Goal: Entertainment & Leisure: Consume media (video, audio)

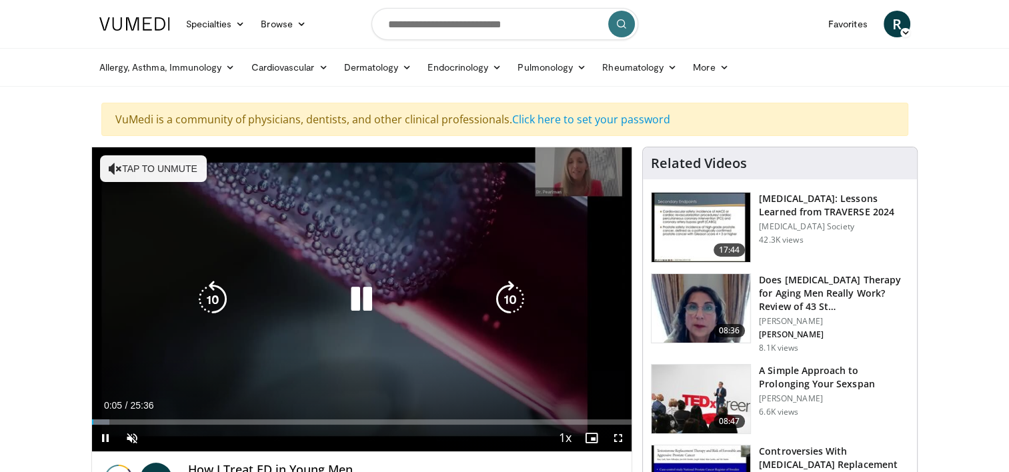
click at [118, 165] on icon "Video Player" at bounding box center [115, 168] width 13 height 13
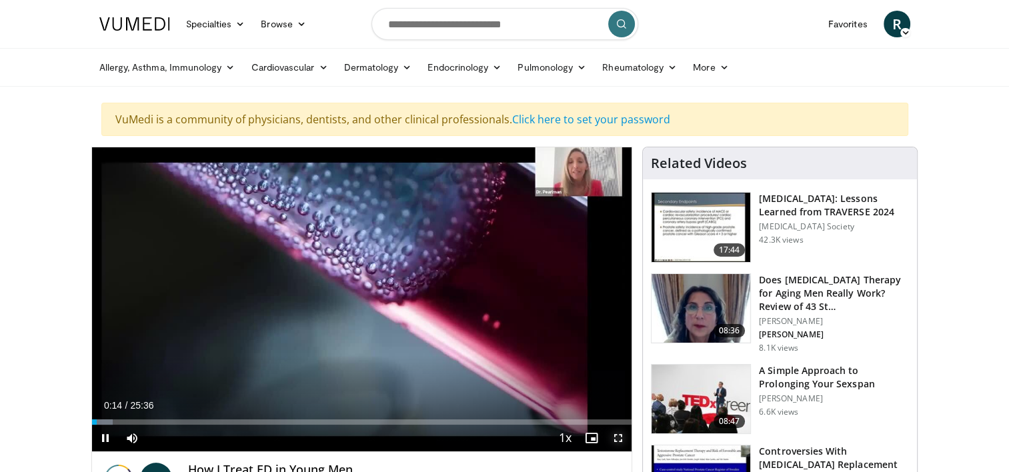
click at [619, 434] on span "Video Player" at bounding box center [618, 438] width 27 height 27
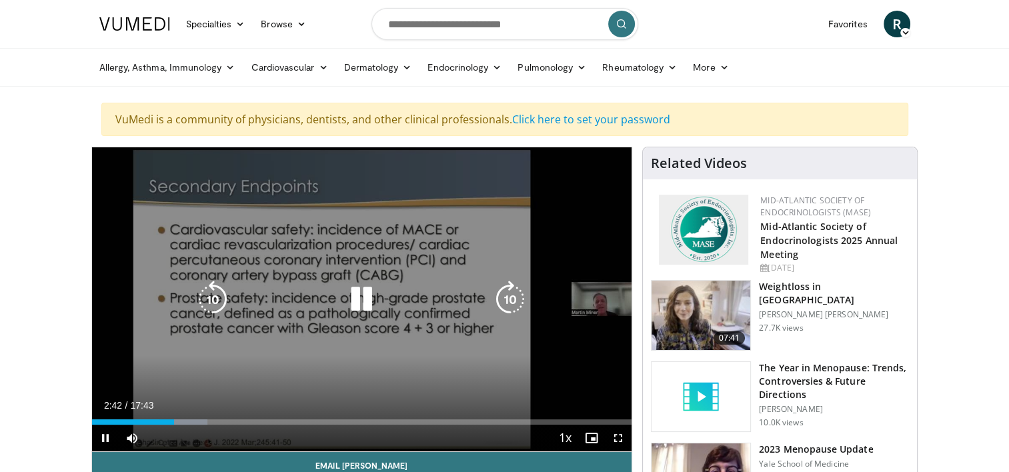
click at [324, 339] on div "10 seconds Tap to unmute" at bounding box center [362, 299] width 540 height 304
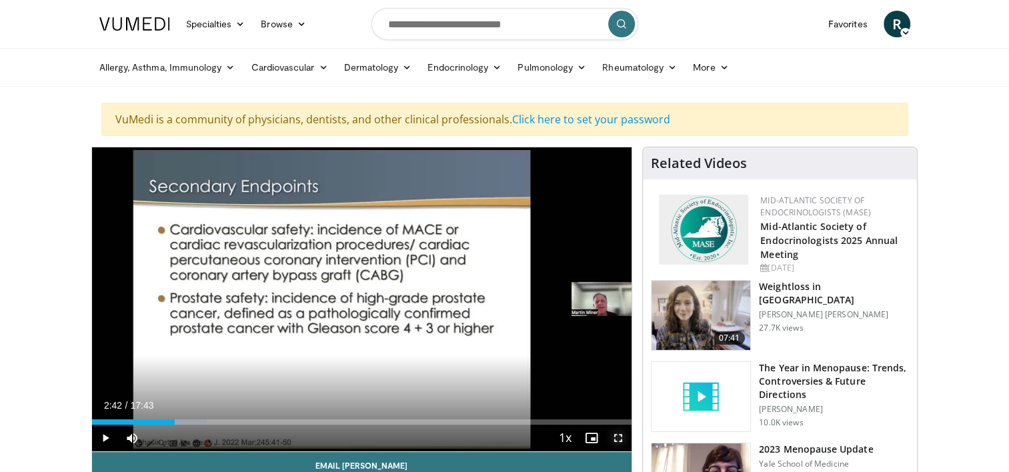
click at [616, 436] on span "Video Player" at bounding box center [618, 438] width 27 height 27
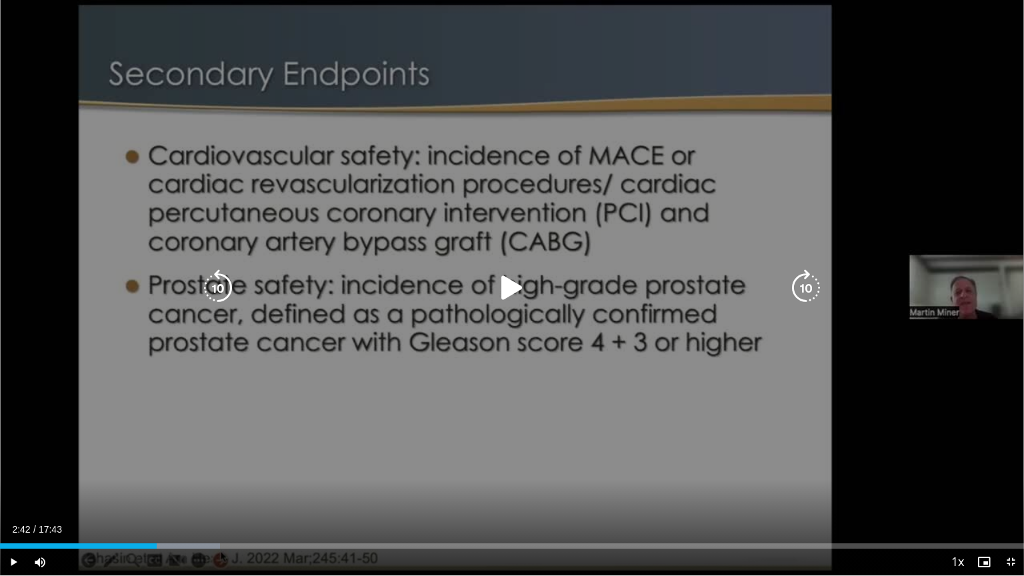
click at [902, 83] on div "10 seconds Tap to unmute" at bounding box center [512, 287] width 1024 height 575
click at [49, 111] on div "10 seconds Tap to unmute" at bounding box center [512, 287] width 1024 height 575
click at [541, 311] on div "10 seconds Tap to unmute" at bounding box center [512, 287] width 1024 height 575
click at [854, 11] on div "10 seconds Tap to unmute" at bounding box center [512, 287] width 1024 height 575
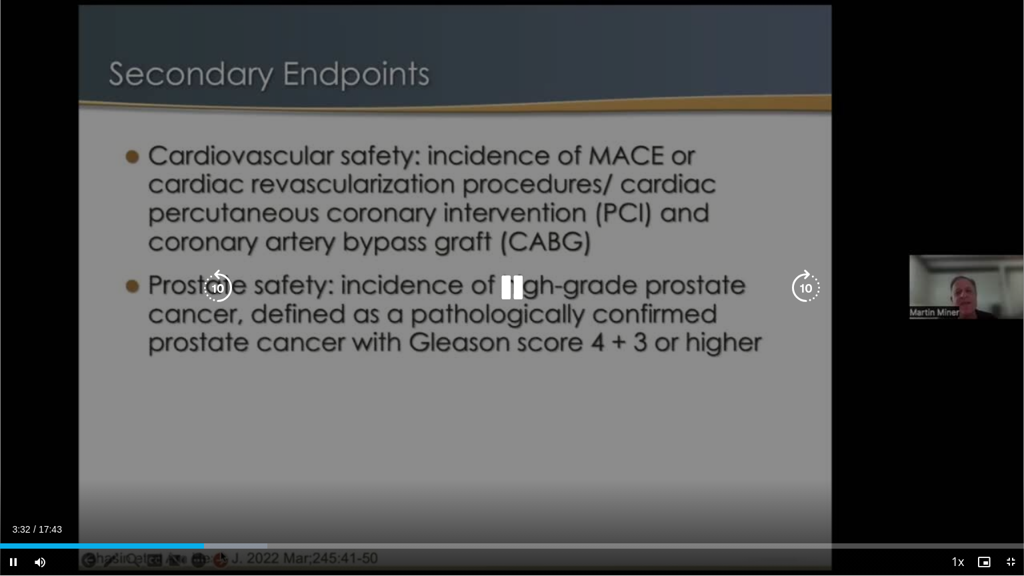
click at [854, 11] on div "10 seconds Tap to unmute" at bounding box center [512, 287] width 1024 height 575
drag, startPoint x: 1010, startPoint y: 0, endPoint x: 948, endPoint y: 17, distance: 63.7
click at [948, 17] on div "10 seconds Tap to unmute" at bounding box center [512, 287] width 1024 height 575
click at [443, 295] on div "Video Player" at bounding box center [512, 288] width 615 height 27
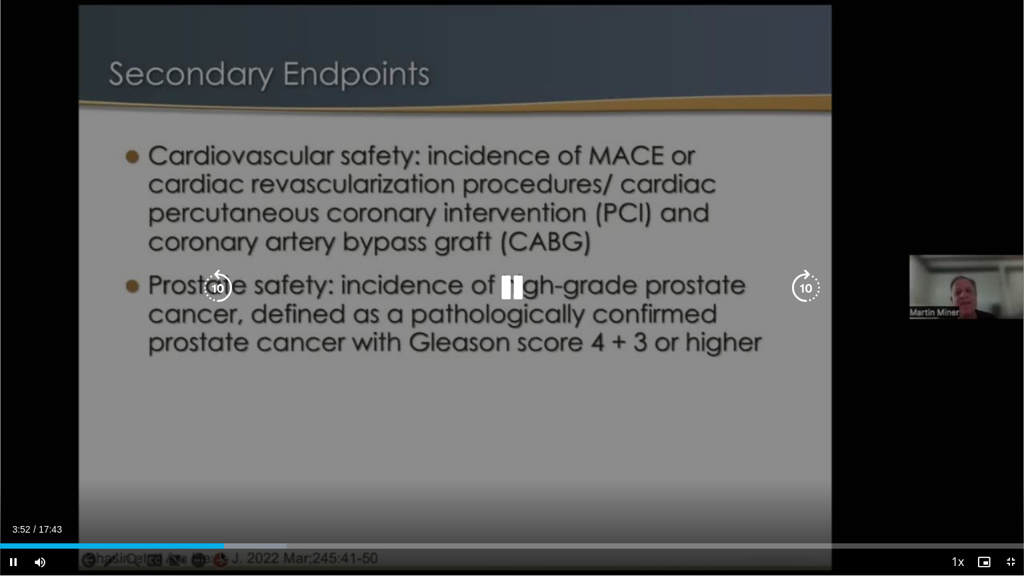
click at [509, 283] on icon "Video Player" at bounding box center [511, 287] width 37 height 37
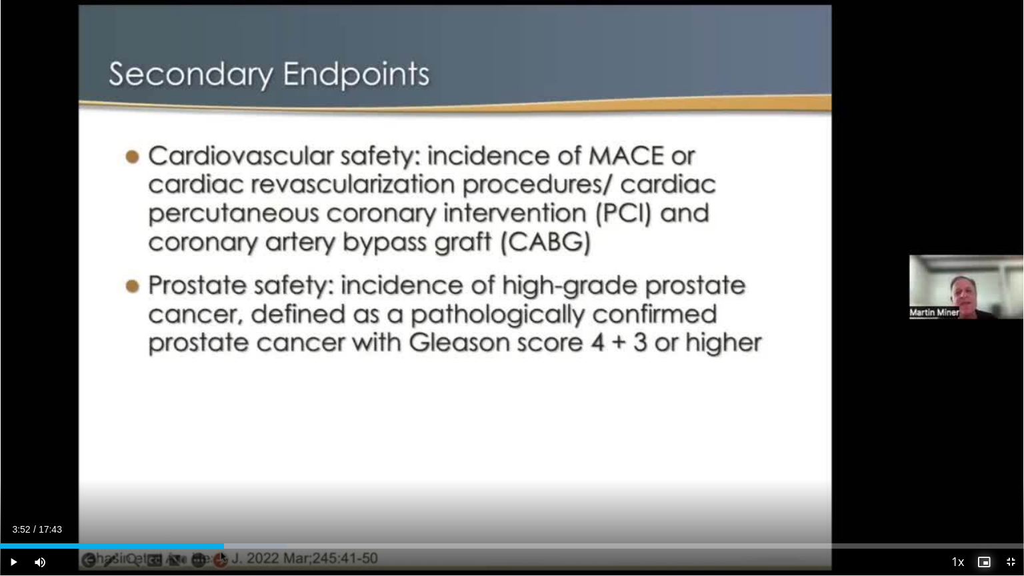
click at [982, 471] on span "Video Player" at bounding box center [984, 562] width 27 height 27
